Goal: Check status: Check status

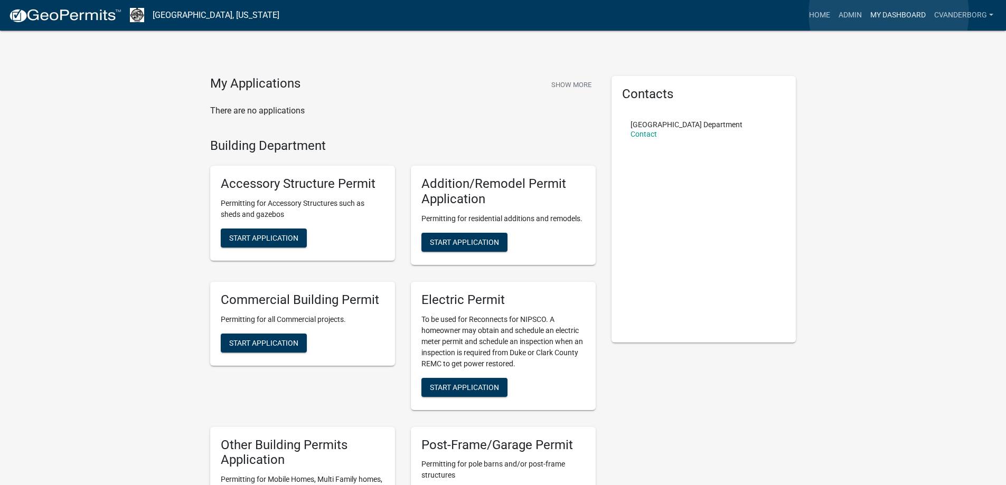
click at [888, 14] on link "My Dashboard" at bounding box center [898, 15] width 64 height 20
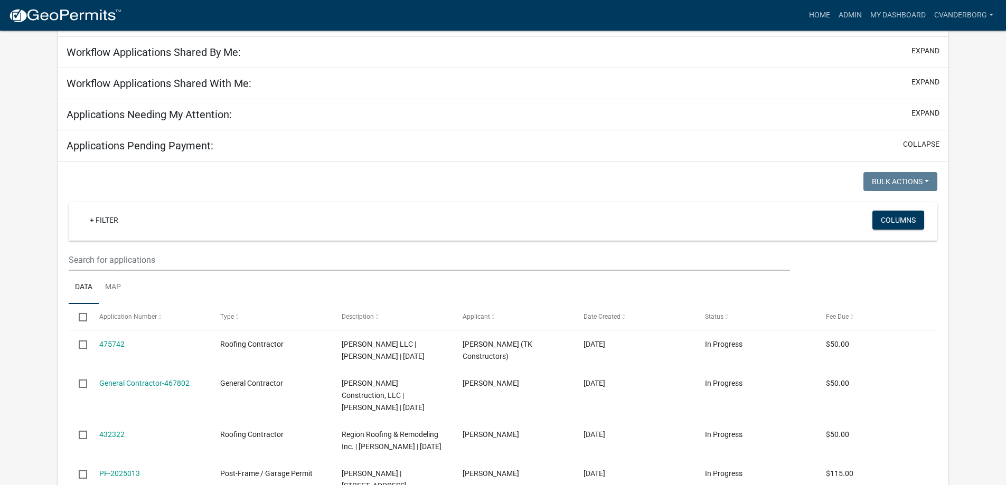
scroll to position [106, 0]
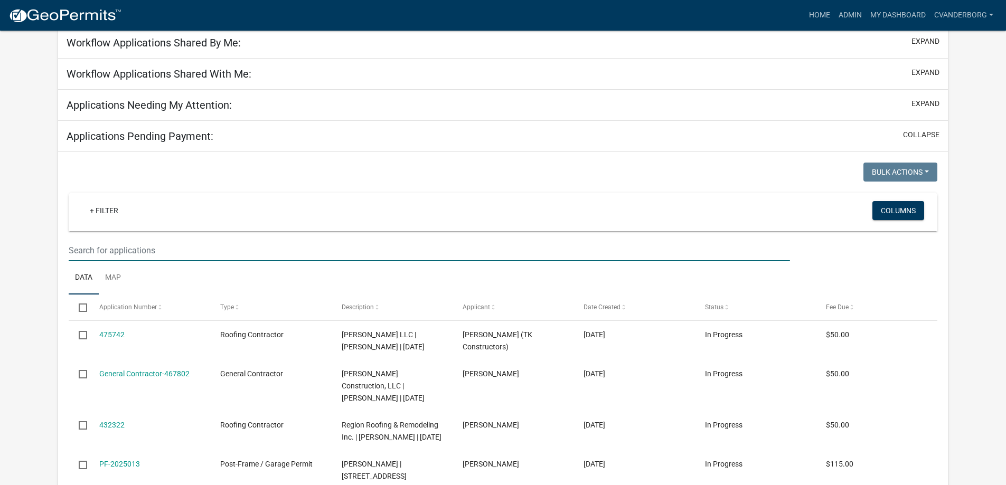
click at [136, 251] on input "text" at bounding box center [429, 251] width 721 height 22
paste input "[STREET_ADDRESS]"
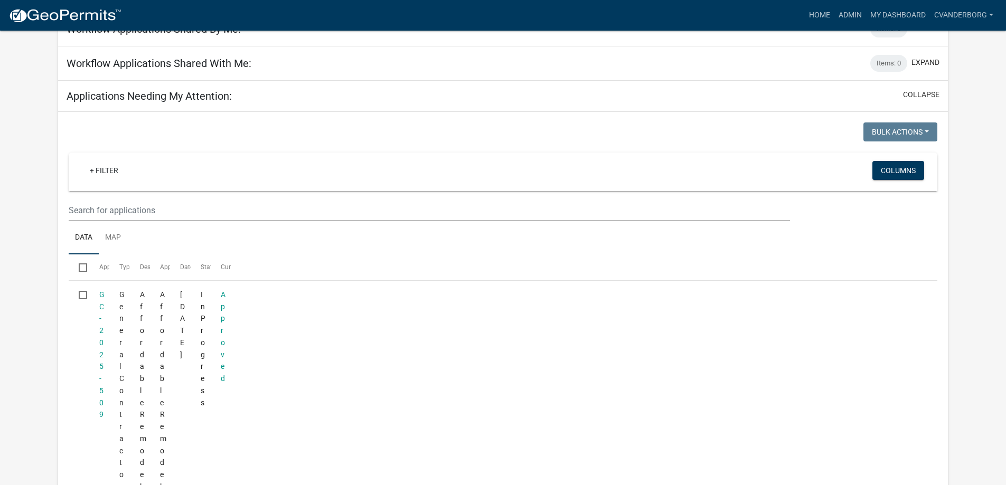
scroll to position [89, 0]
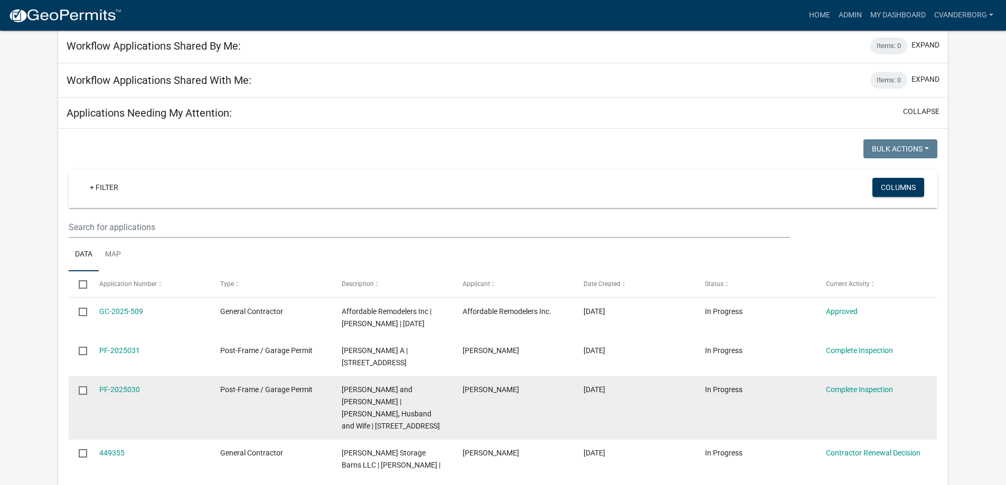
type input "[STREET_ADDRESS]"
click at [444, 395] on datatable-body-cell "[PERSON_NAME] and [PERSON_NAME] | [PERSON_NAME], Husband and Wife | [STREET_ADD…" at bounding box center [391, 407] width 121 height 63
click at [120, 387] on link "PF-2025030" at bounding box center [119, 389] width 41 height 8
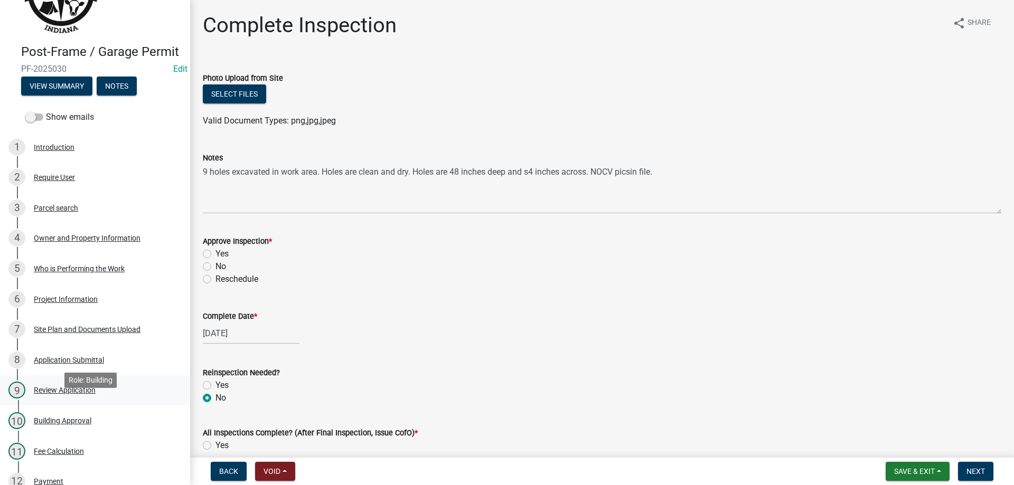
scroll to position [53, 0]
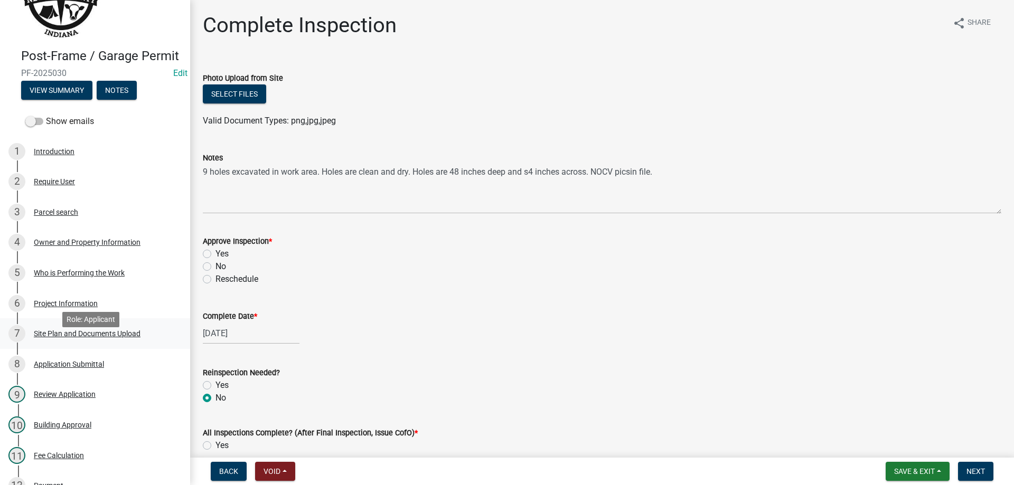
click at [83, 337] on div "Site Plan and Documents Upload" at bounding box center [87, 333] width 107 height 7
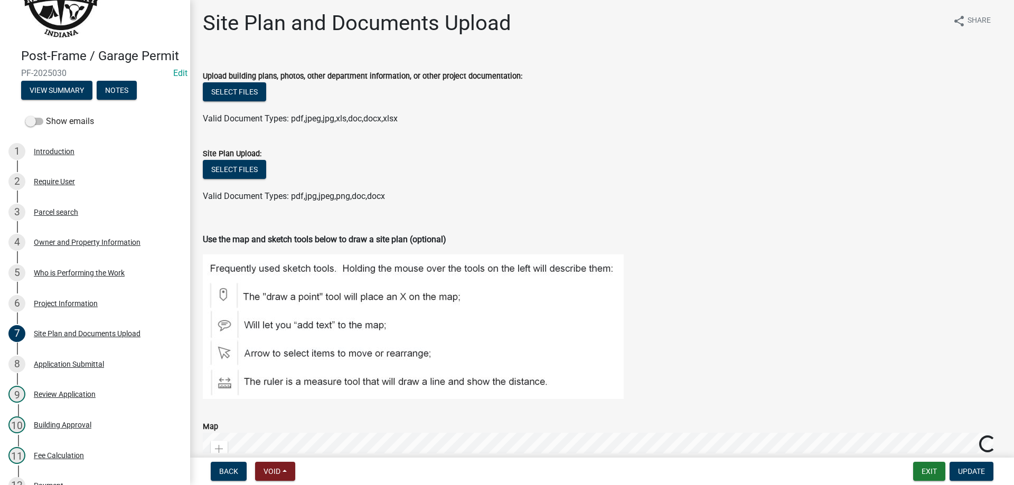
scroll to position [0, 0]
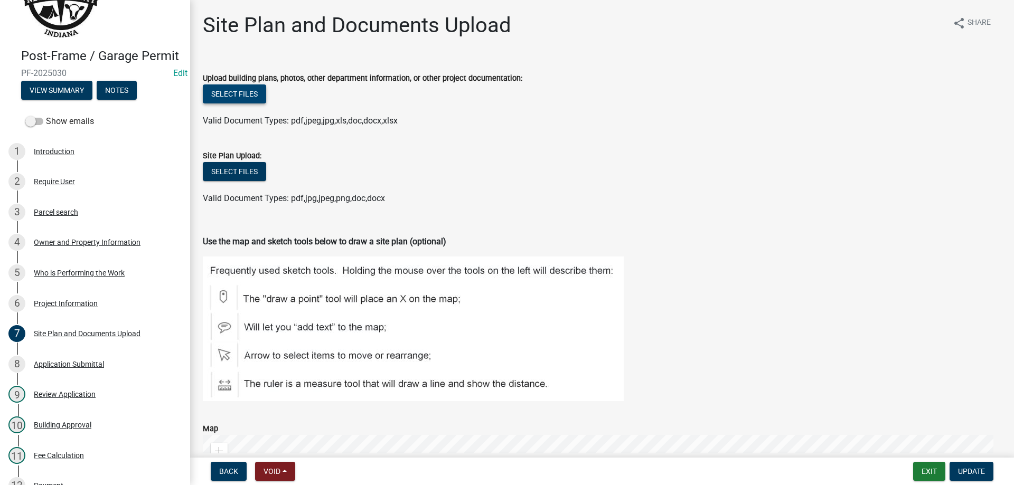
click at [244, 95] on button "Select files" at bounding box center [234, 93] width 63 height 19
click at [68, 368] on div "Application Submittal" at bounding box center [69, 364] width 70 height 7
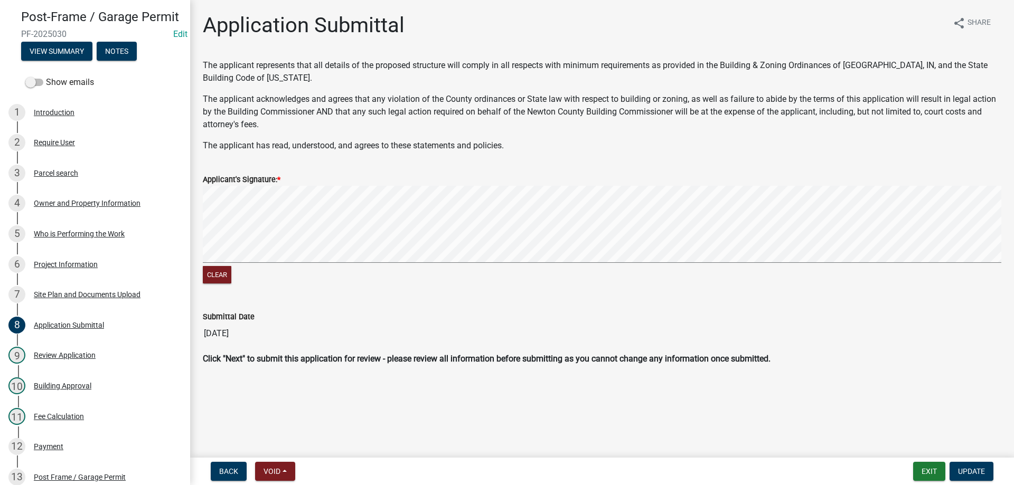
scroll to position [91, 0]
click at [66, 360] on div "Review Application" at bounding box center [65, 356] width 62 height 7
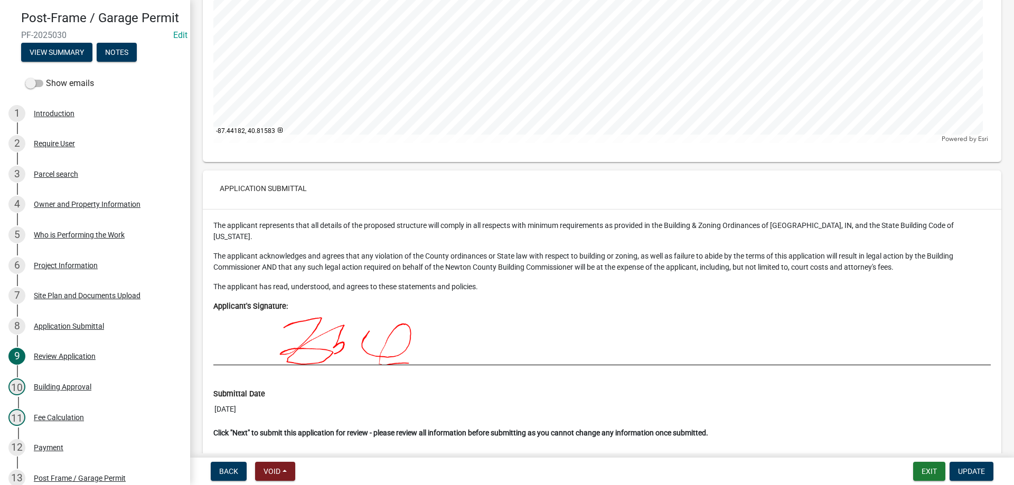
scroll to position [4400, 0]
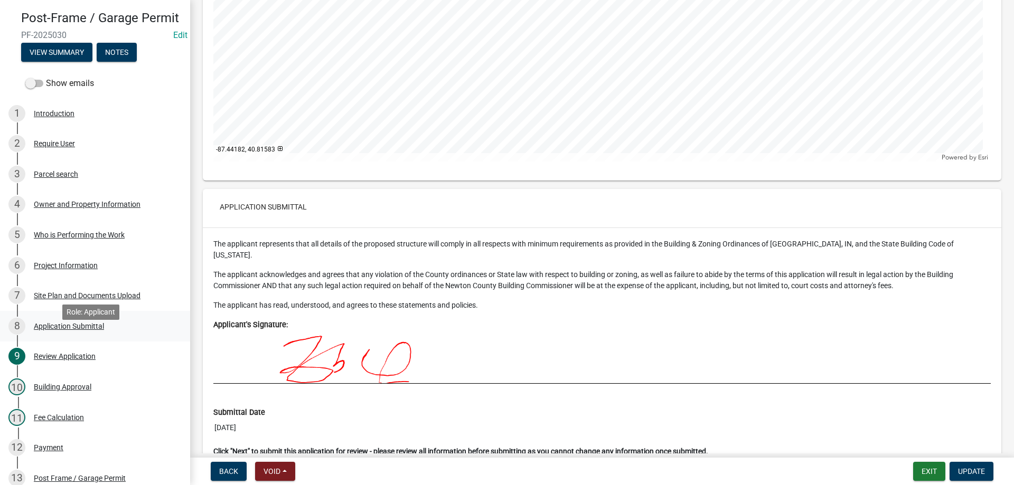
click at [61, 330] on div "Application Submittal" at bounding box center [69, 326] width 70 height 7
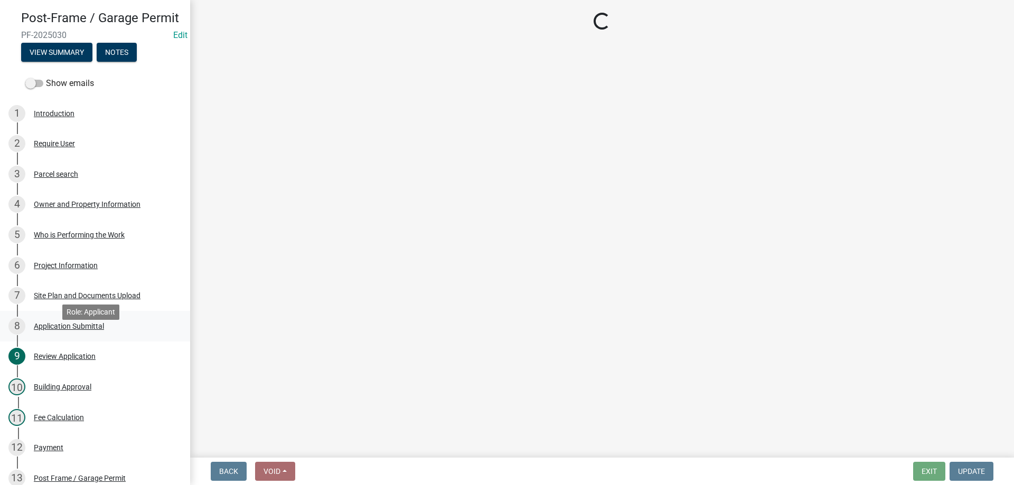
scroll to position [0, 0]
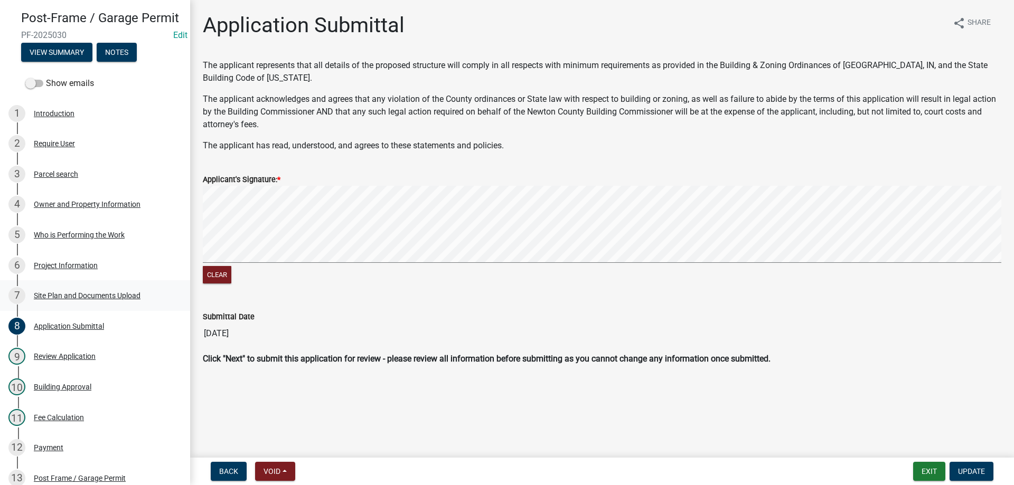
click at [69, 299] on div "Site Plan and Documents Upload" at bounding box center [87, 295] width 107 height 7
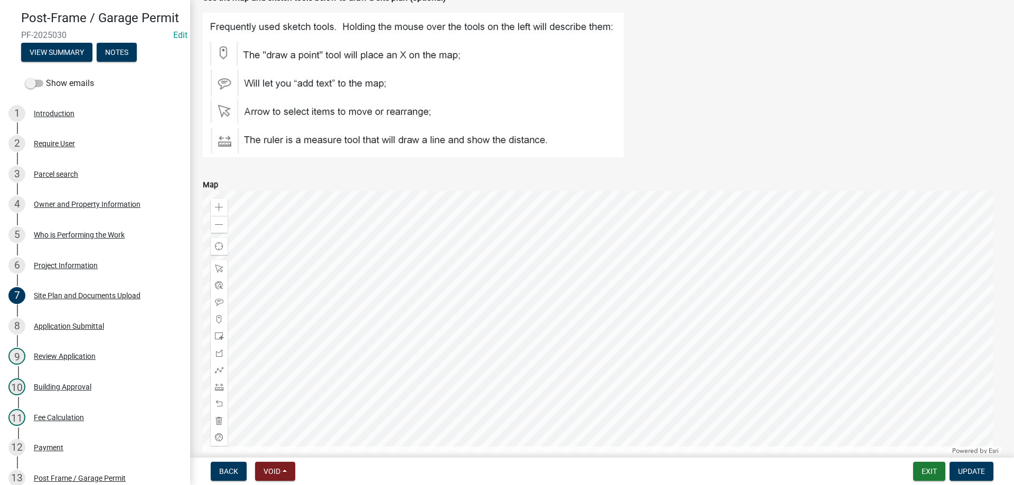
scroll to position [243, 0]
click at [62, 269] on div "Project Information" at bounding box center [66, 265] width 64 height 7
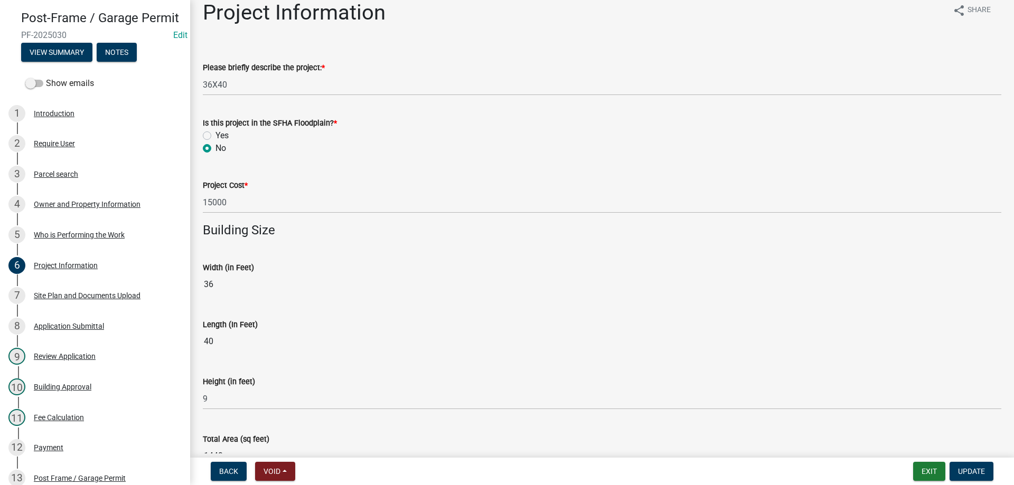
scroll to position [0, 0]
